Goal: Information Seeking & Learning: Learn about a topic

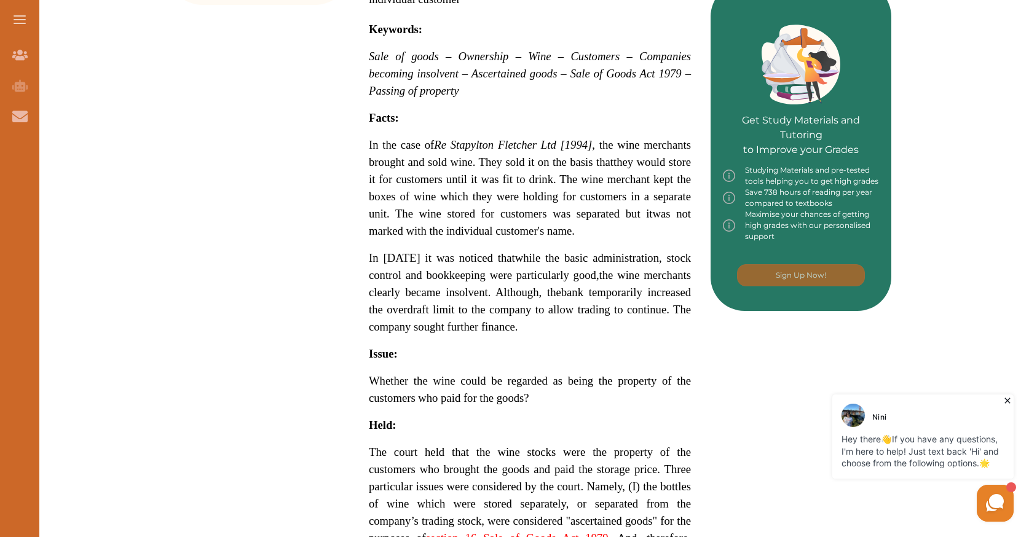
scroll to position [785, 0]
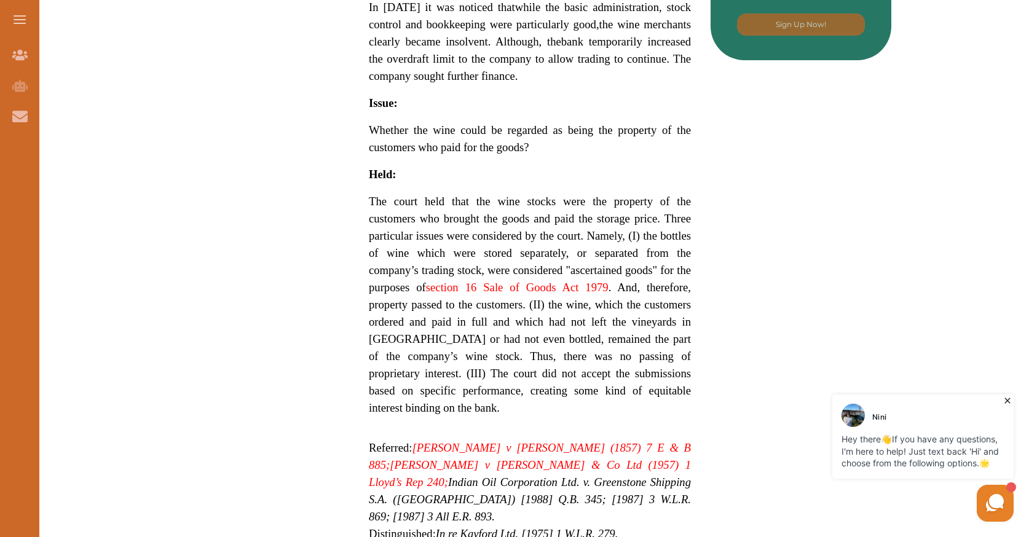
click at [711, 285] on div "Want to secure high grades in Commercial And Agency Law ? We’ve created a FREE …" at bounding box center [529, 31] width 723 height 1316
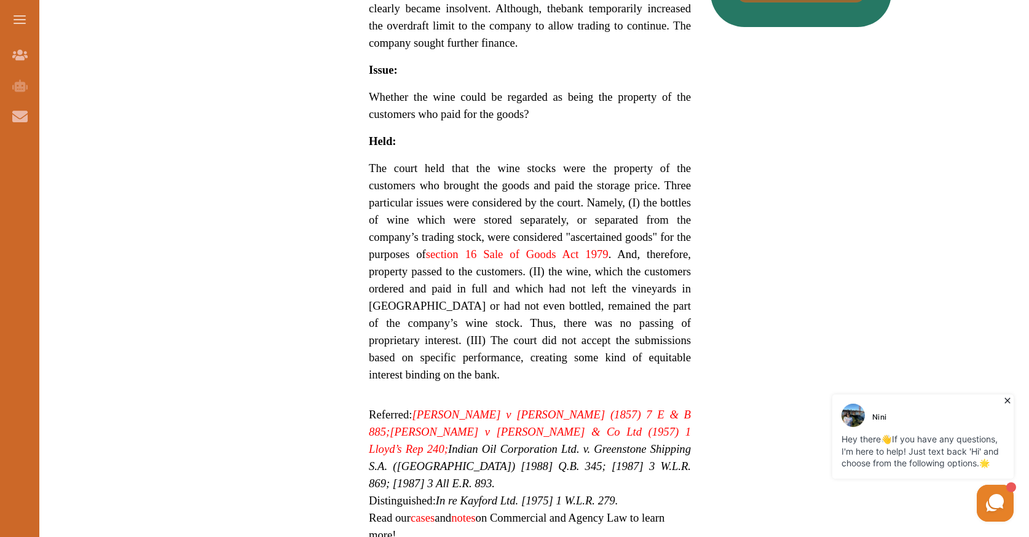
scroll to position [810, 0]
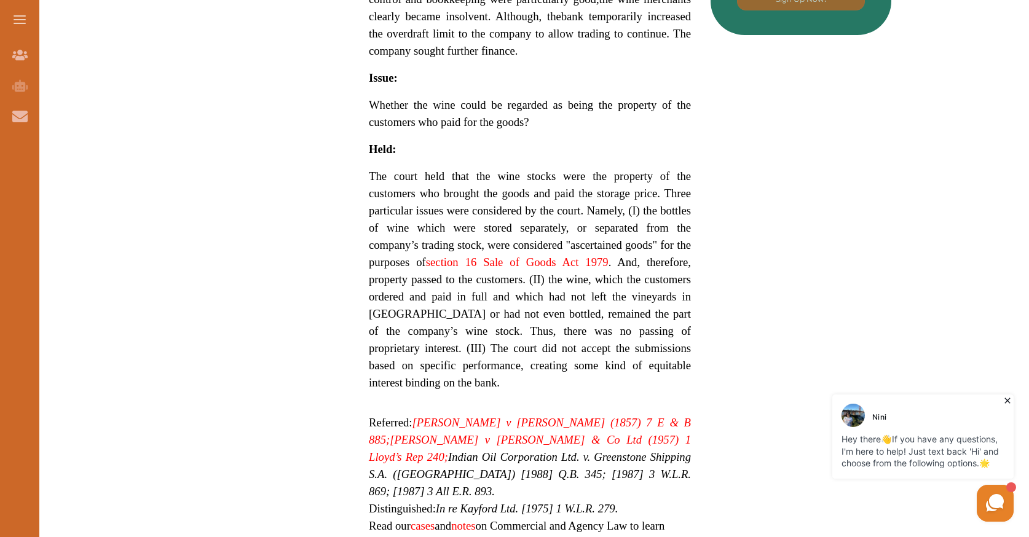
drag, startPoint x: 620, startPoint y: 260, endPoint x: 638, endPoint y: 260, distance: 17.8
click at [638, 260] on span "The court held that the wine stocks were the property of the customers who brou…" at bounding box center [530, 280] width 322 height 220
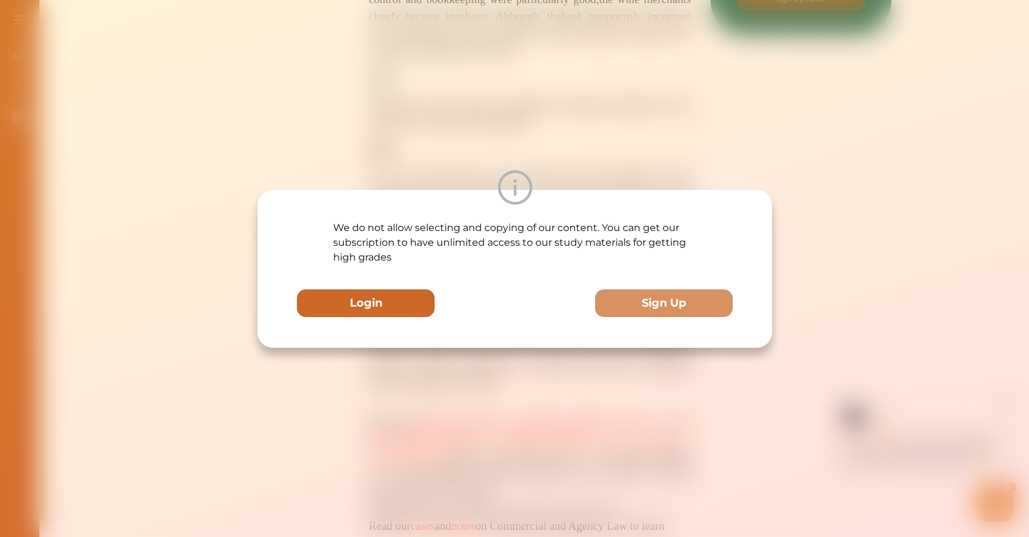
click at [391, 299] on button "Login" at bounding box center [366, 304] width 138 height 28
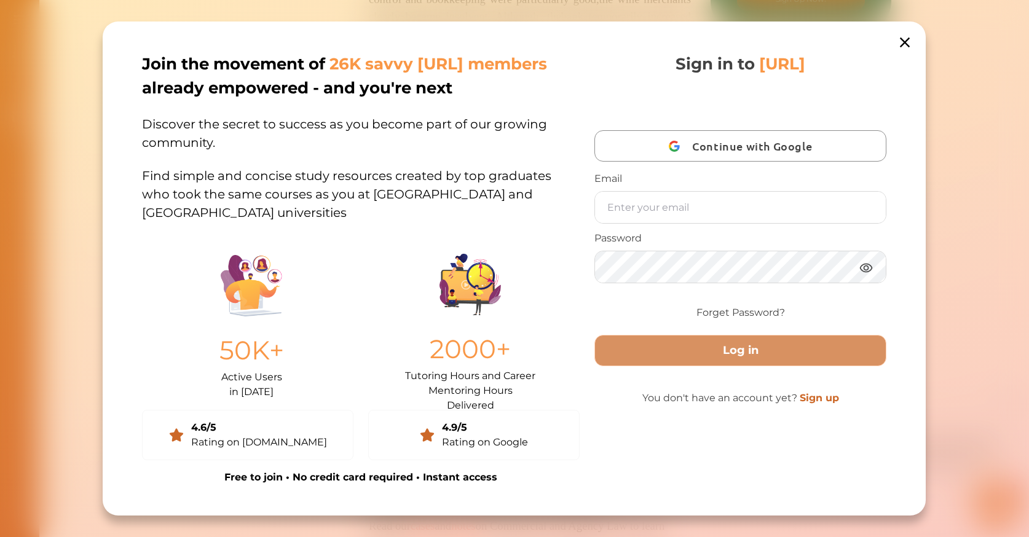
click at [903, 51] on icon at bounding box center [905, 42] width 17 height 17
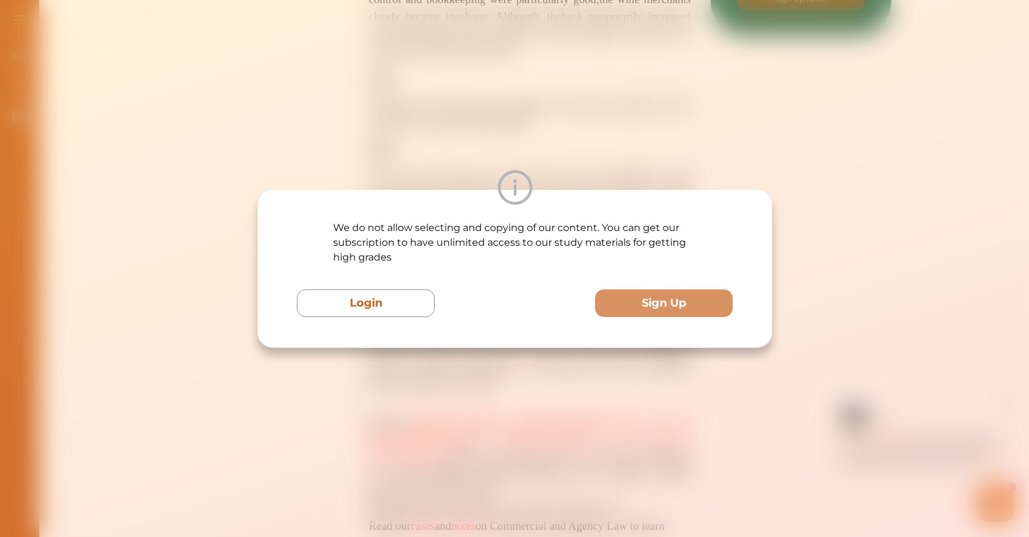
click at [874, 108] on div "We do not allow selecting and copying of our content. You can get our subscript…" at bounding box center [514, 268] width 1029 height 537
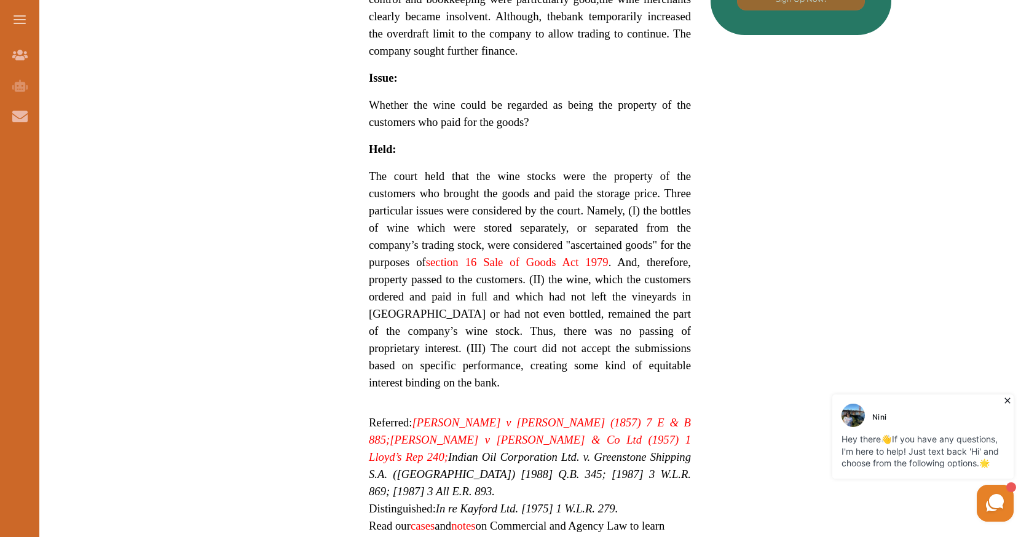
click at [727, 215] on div "Want to secure high grades in Commercial And Agency Law ? We’ve created a FREE …" at bounding box center [529, 6] width 723 height 1316
drag, startPoint x: 640, startPoint y: 269, endPoint x: 668, endPoint y: 269, distance: 27.7
click at [668, 269] on p "The court held that the wine stocks were the property of the customers who brou…" at bounding box center [530, 280] width 322 height 224
click at [716, 150] on div "We do not allow selecting and copying of our content. You can get our subscript…" at bounding box center [514, 268] width 1029 height 537
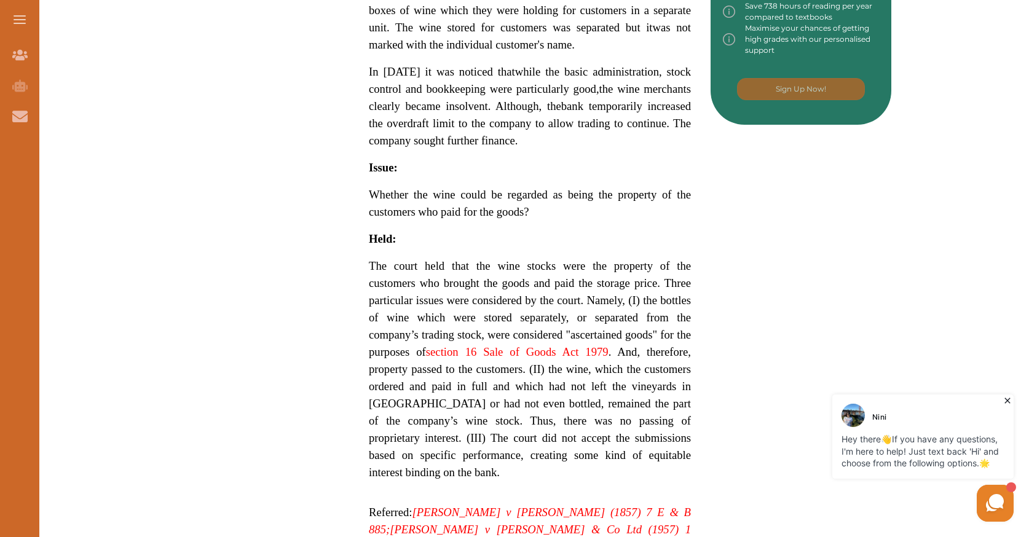
scroll to position [721, 0]
